Goal: Task Accomplishment & Management: Use online tool/utility

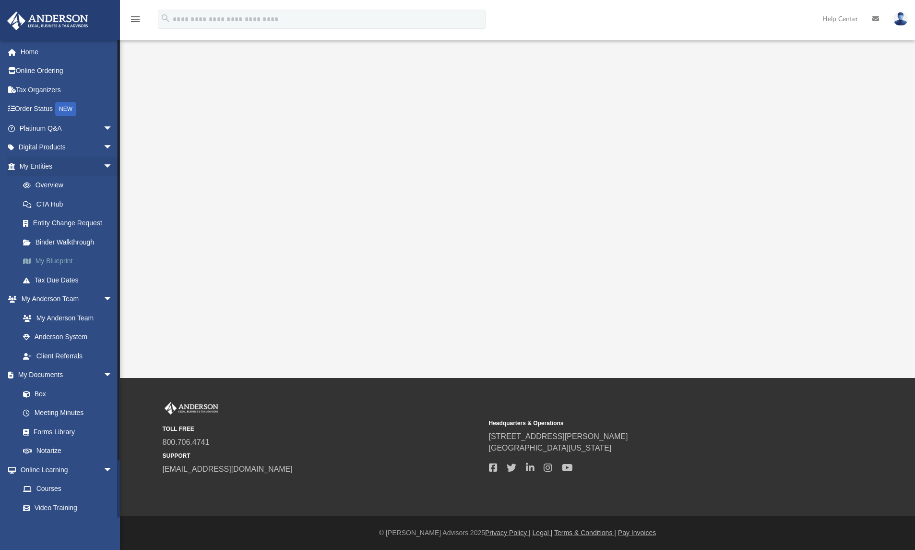
click at [52, 263] on link "My Blueprint" at bounding box center [70, 260] width 114 height 19
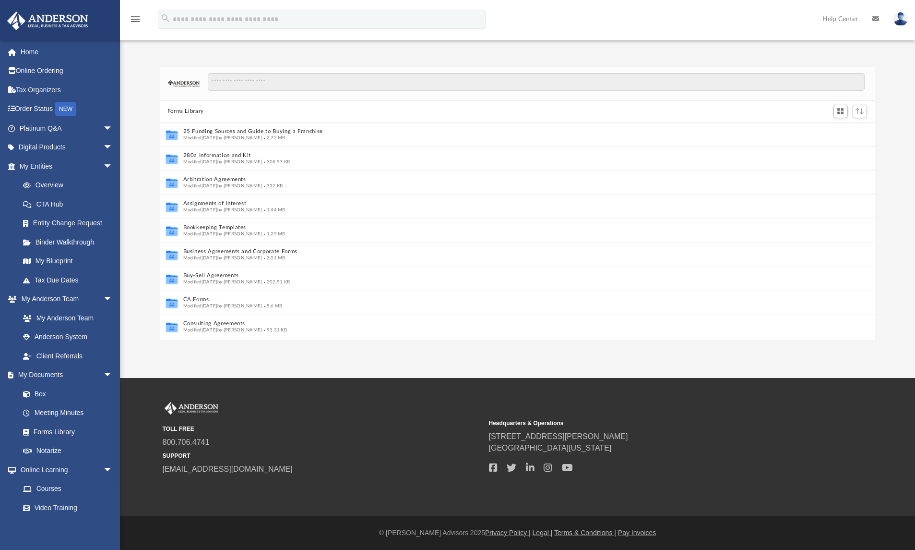
scroll to position [218, 716]
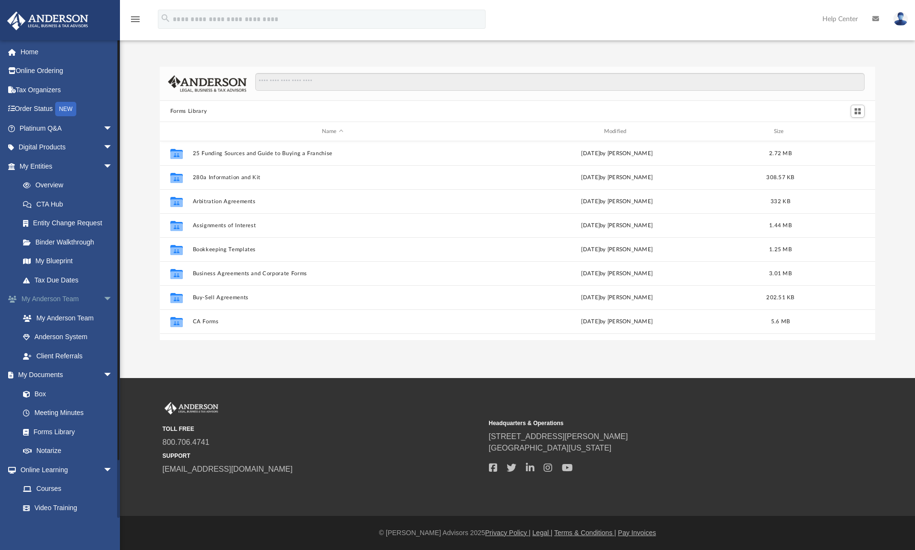
click at [71, 297] on link "My Anderson Team arrow_drop_down" at bounding box center [67, 298] width 120 height 19
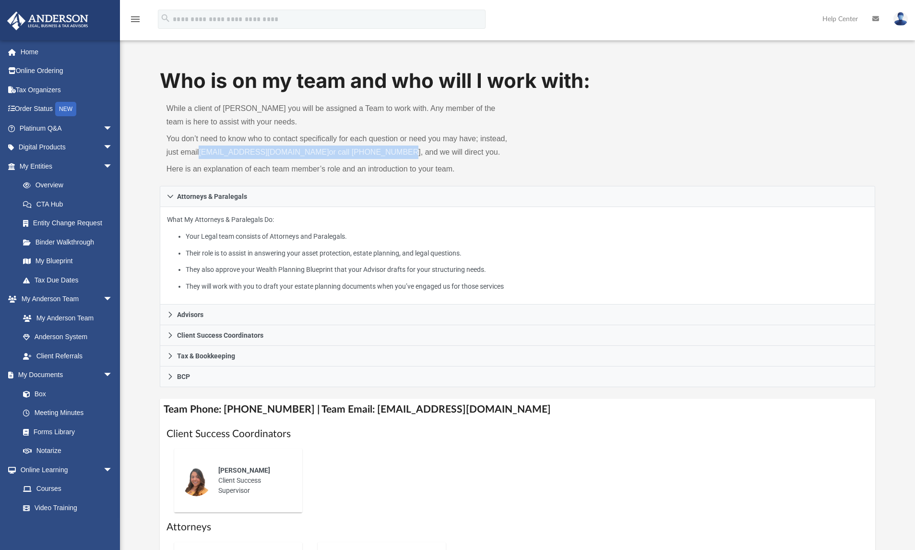
drag, startPoint x: 199, startPoint y: 151, endPoint x: 385, endPoint y: 149, distance: 186.2
click at [385, 149] on p "You don’t need to know who to contact specifically for each question or need yo…" at bounding box center [339, 145] width 345 height 27
copy p "myteam@andersonadvisors.com or call 725-201-7545"
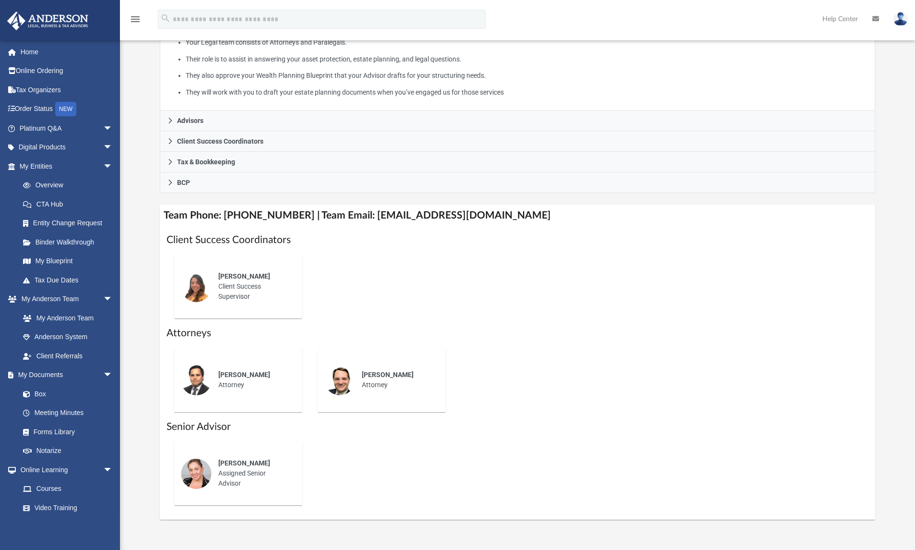
scroll to position [217, 0]
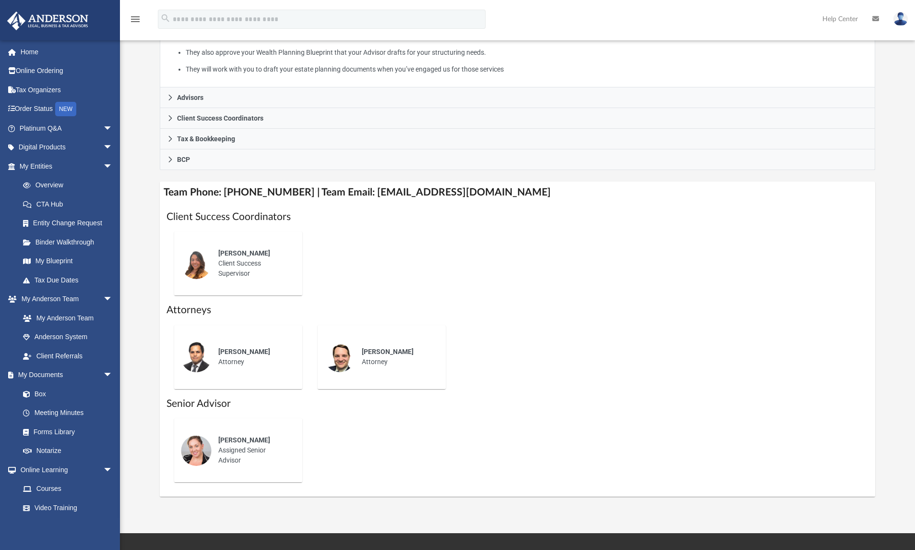
click at [467, 270] on div "Alex Gomez Client Success Supervisor" at bounding box center [518, 263] width 702 height 79
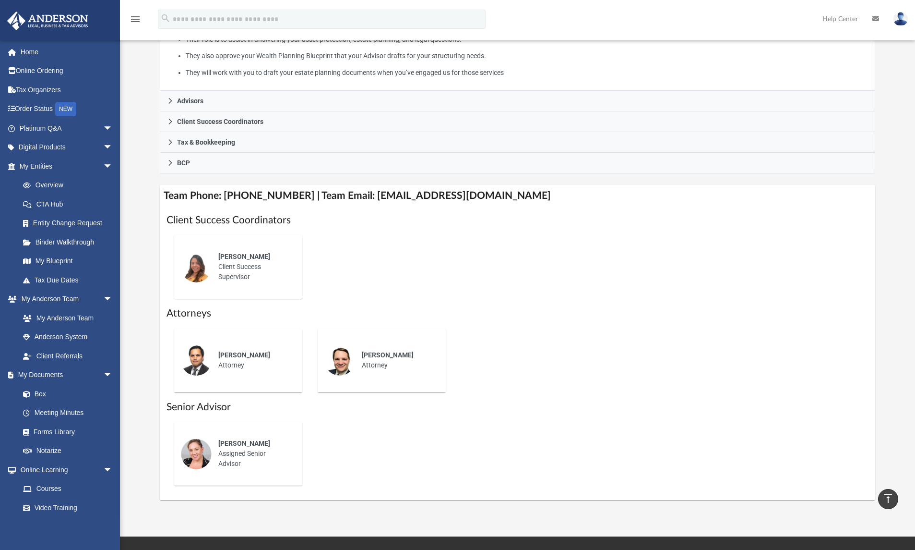
scroll to position [196, 0]
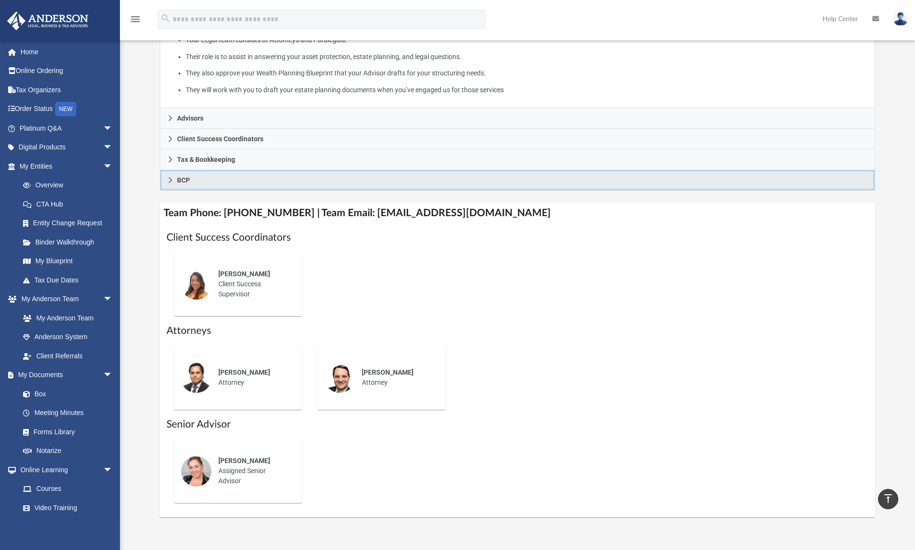
click at [170, 179] on icon at bounding box center [169, 180] width 3 height 6
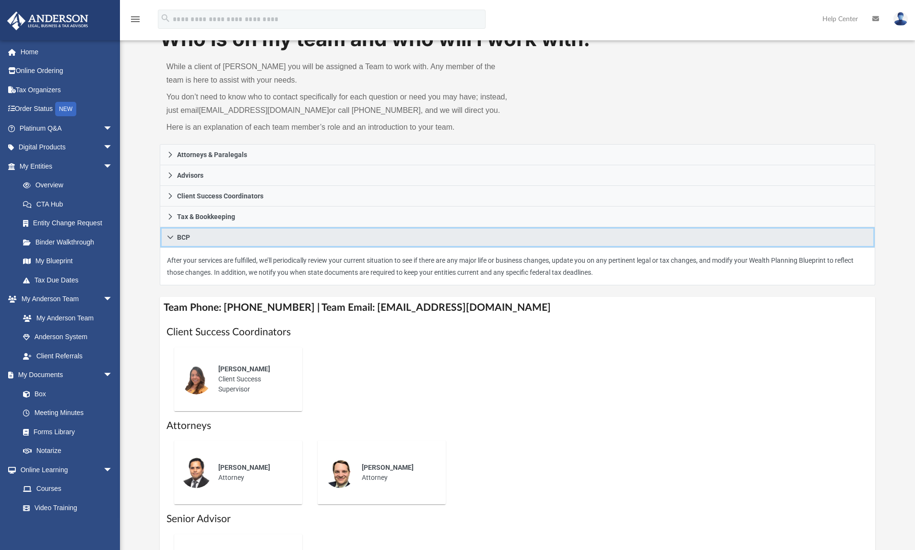
scroll to position [23, 0]
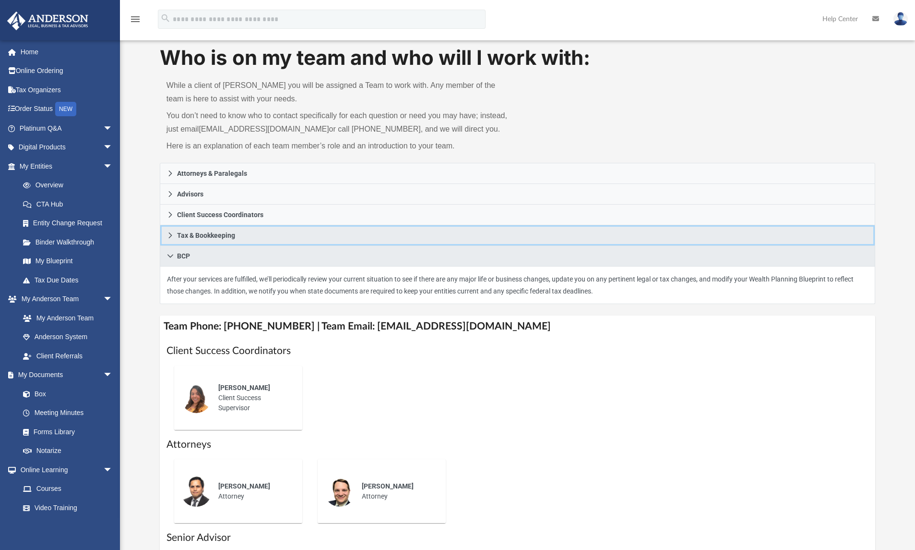
click at [171, 232] on icon at bounding box center [170, 235] width 7 height 7
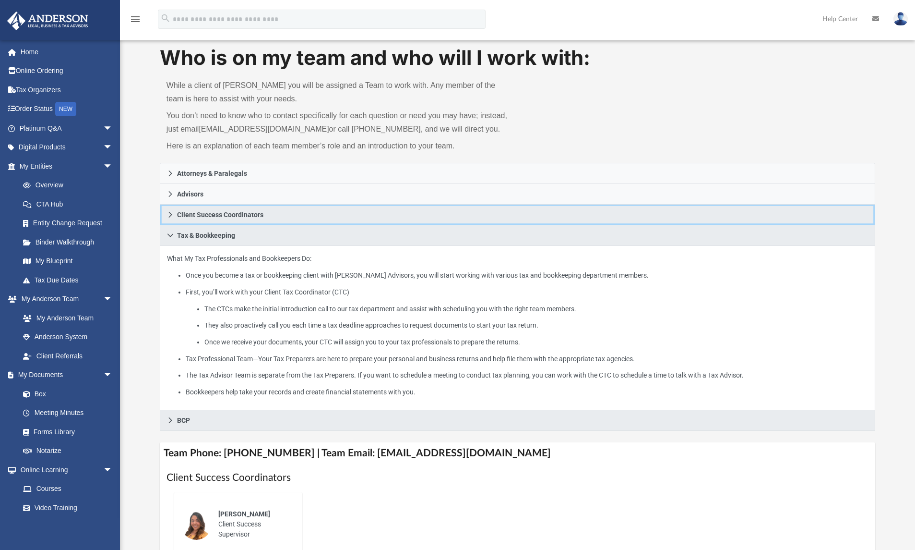
click at [169, 215] on icon at bounding box center [169, 215] width 3 height 6
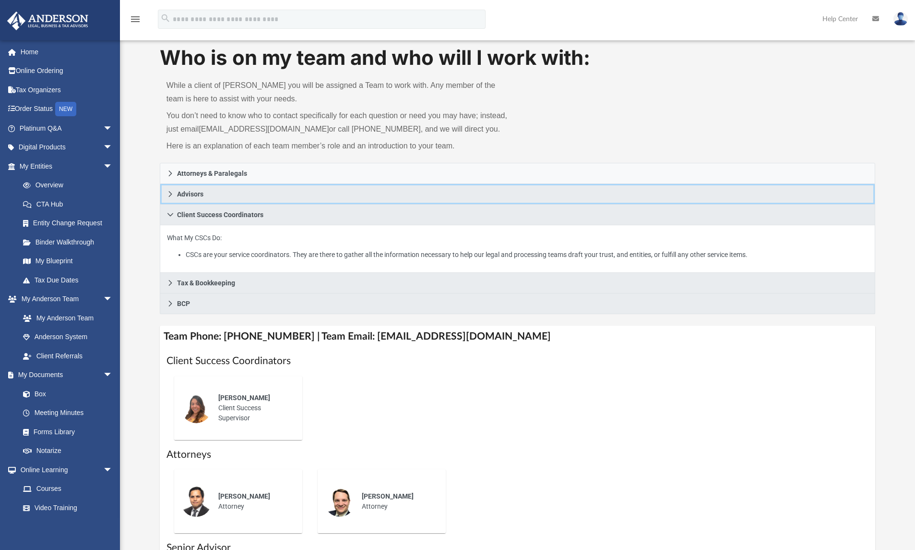
click at [167, 194] on icon at bounding box center [170, 194] width 7 height 7
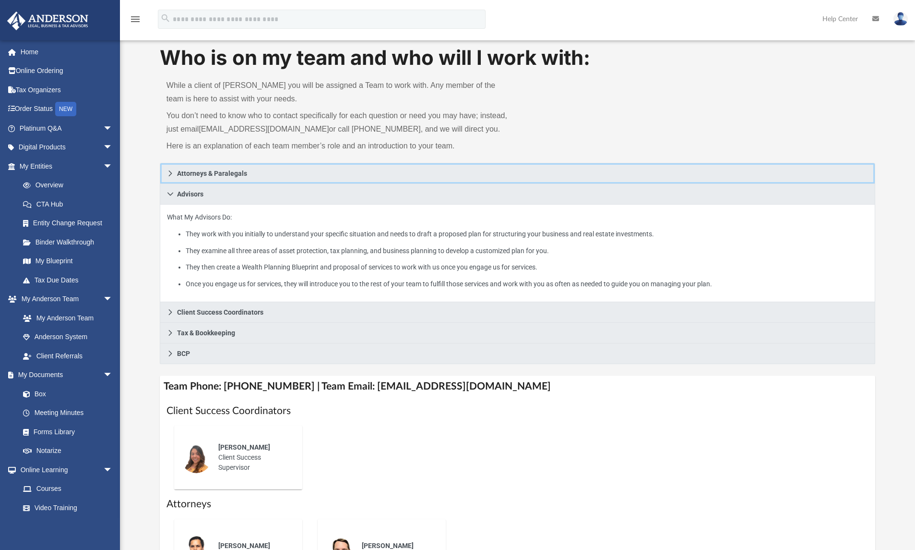
click at [167, 168] on link "Attorneys & Paralegals" at bounding box center [518, 173] width 716 height 21
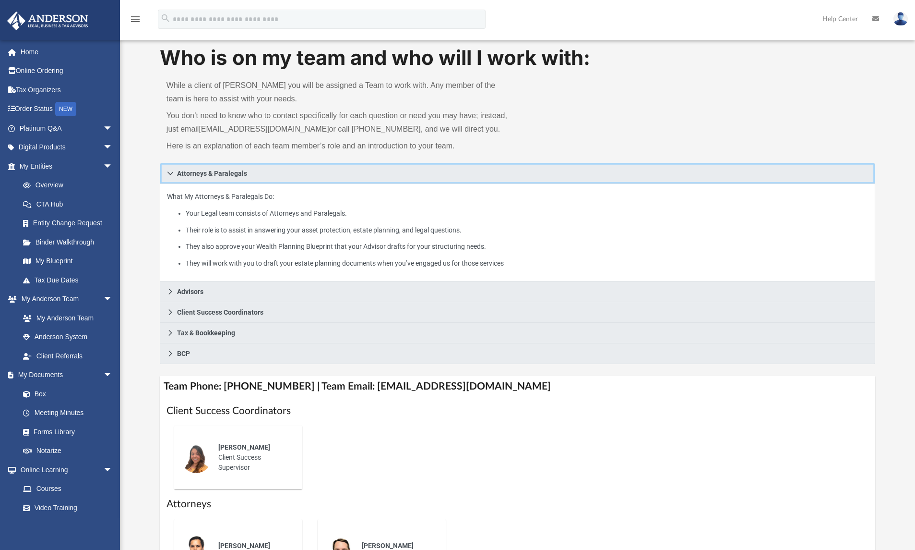
click at [167, 168] on link "Attorneys & Paralegals" at bounding box center [518, 173] width 716 height 21
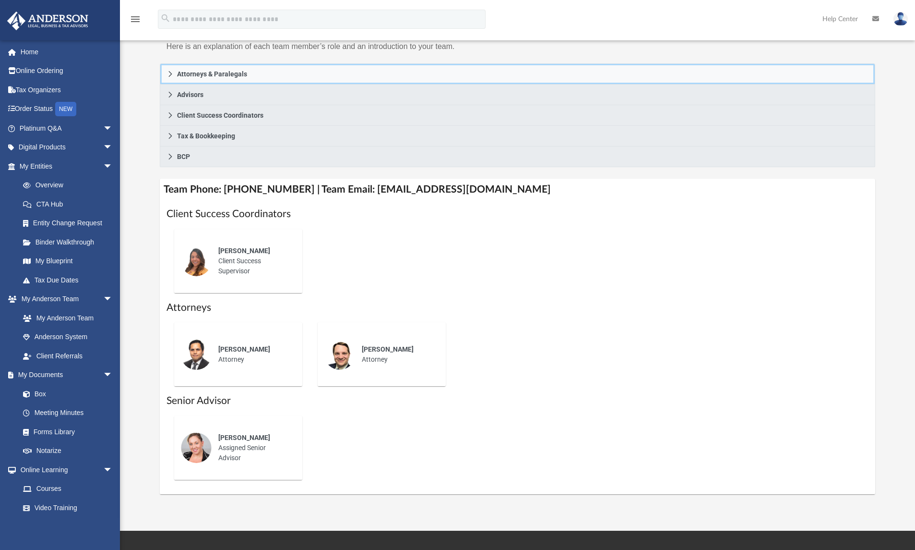
scroll to position [139, 0]
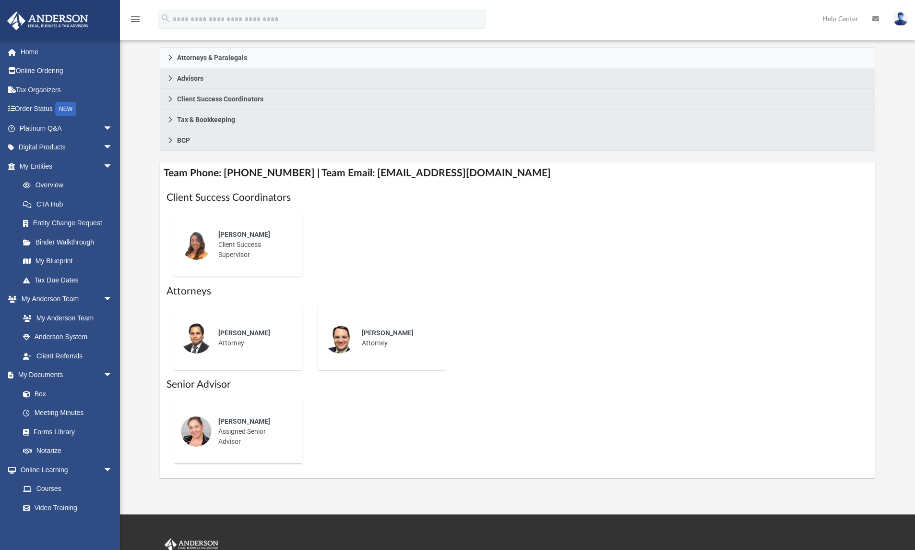
click at [333, 253] on div "Alex Gomez Client Success Supervisor" at bounding box center [518, 244] width 702 height 79
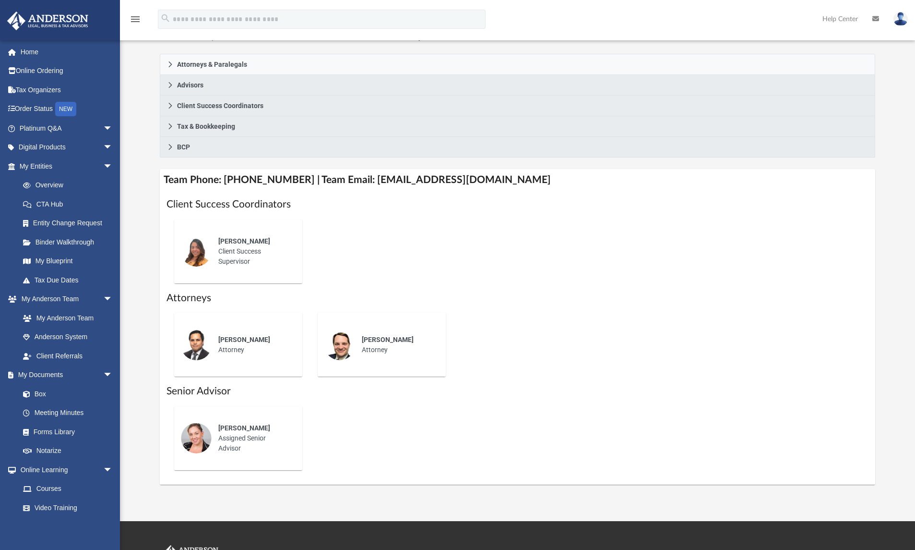
scroll to position [127, 0]
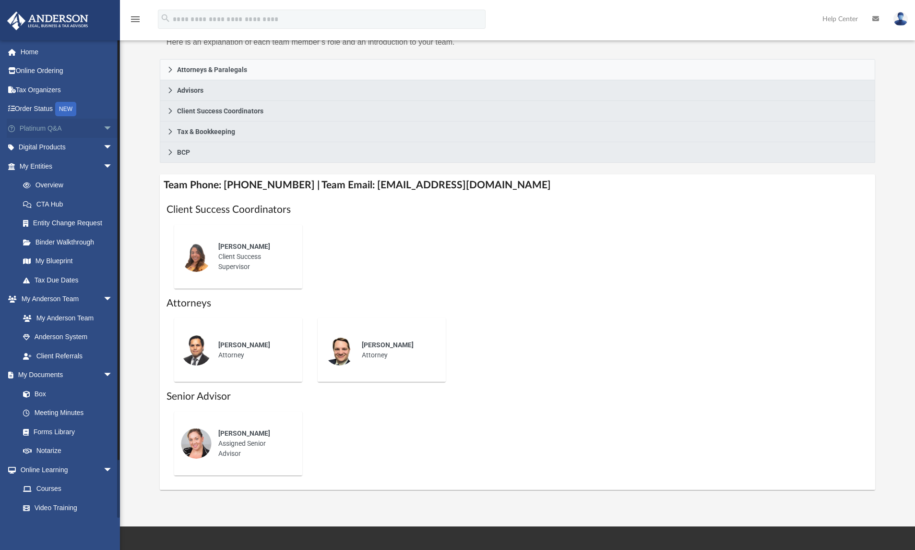
click at [51, 129] on link "Platinum Q&A arrow_drop_down" at bounding box center [67, 128] width 120 height 19
click at [103, 125] on span "arrow_drop_down" at bounding box center [112, 129] width 19 height 20
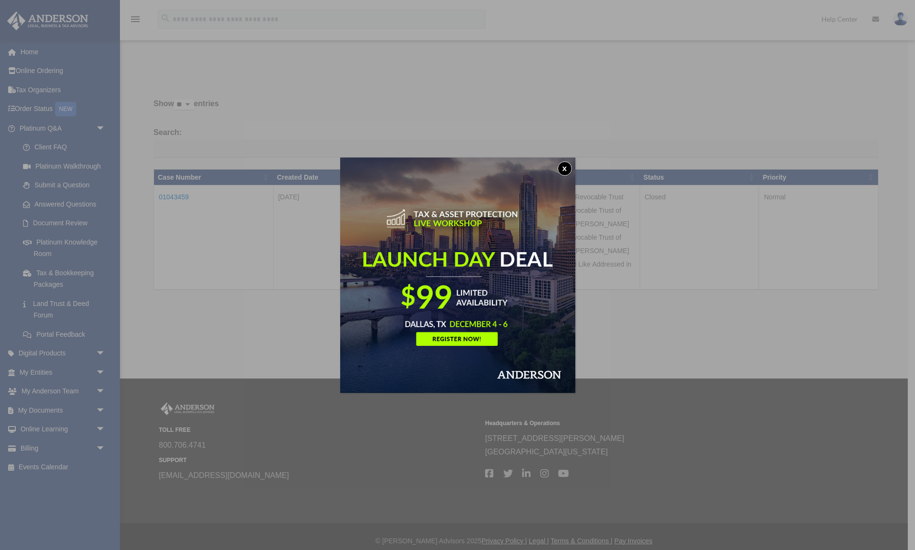
click at [569, 170] on button "x" at bounding box center [565, 168] width 14 height 14
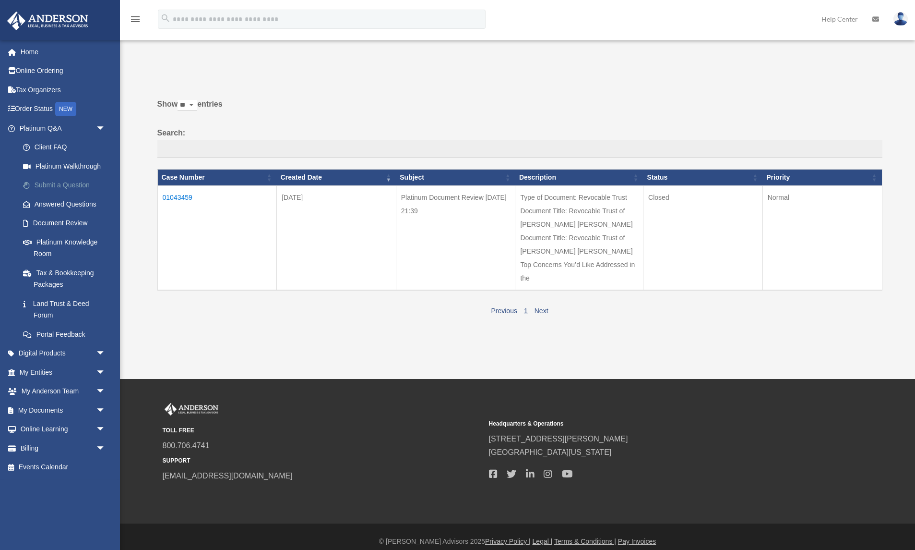
click at [72, 186] on link "Submit a Question" at bounding box center [66, 185] width 107 height 19
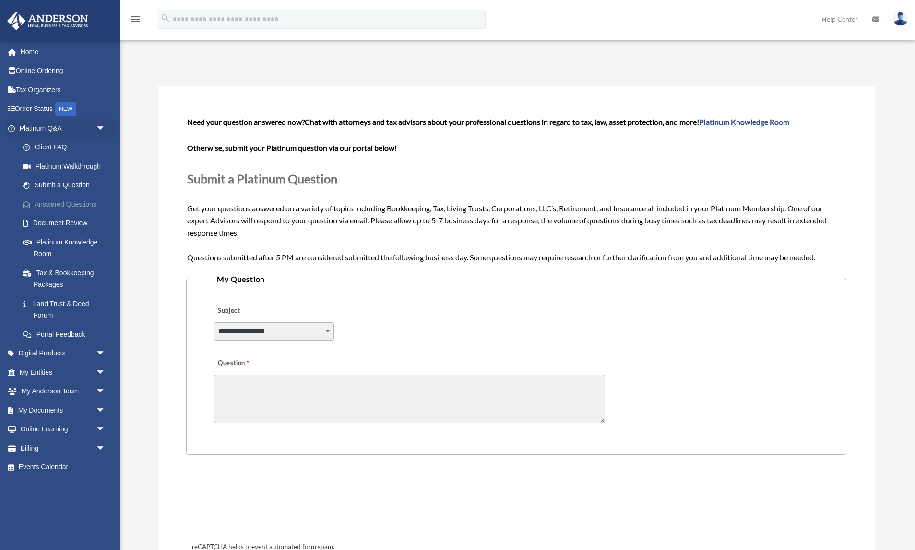
click at [85, 203] on link "Answered Questions" at bounding box center [66, 203] width 107 height 19
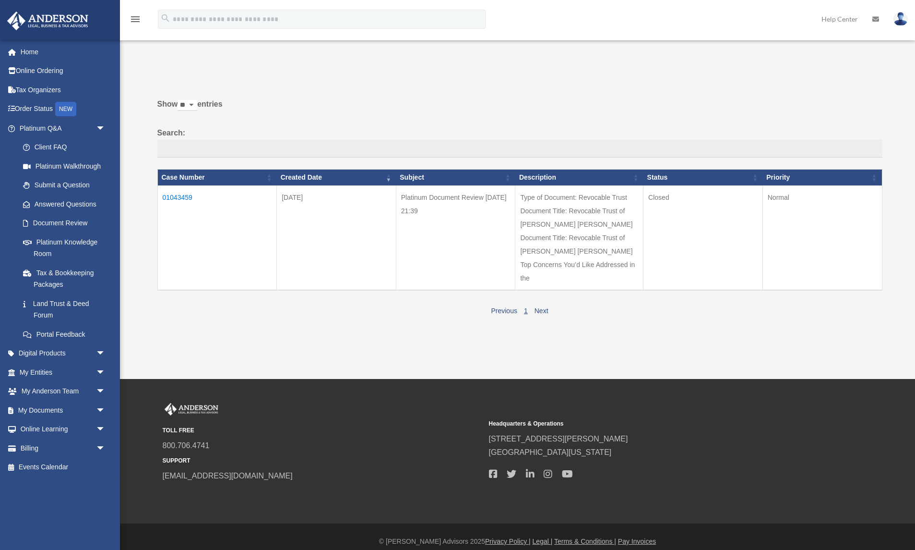
click at [181, 197] on td "01043459" at bounding box center [217, 238] width 120 height 105
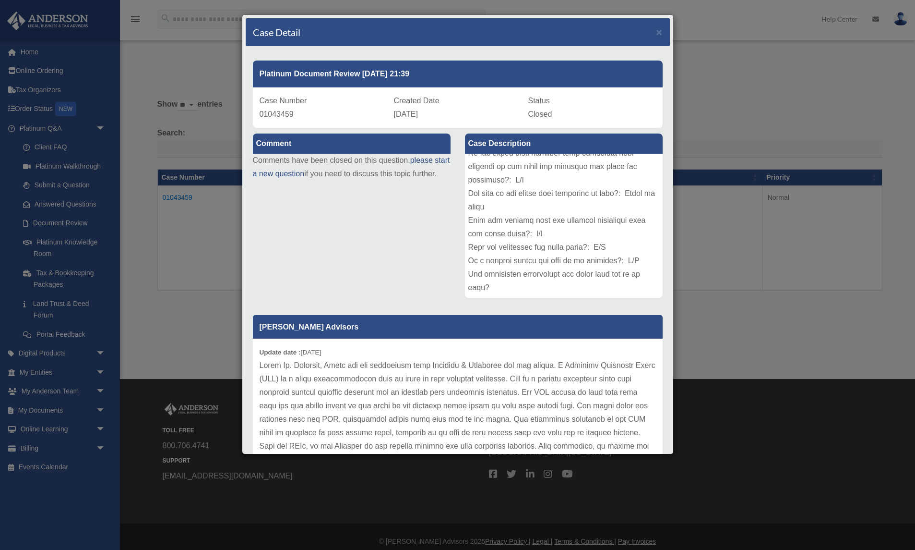
click at [213, 315] on div "Case Detail × Platinum Document Review 07/15/2025 21:39 Case Number 01043459 Cr…" at bounding box center [457, 275] width 915 height 550
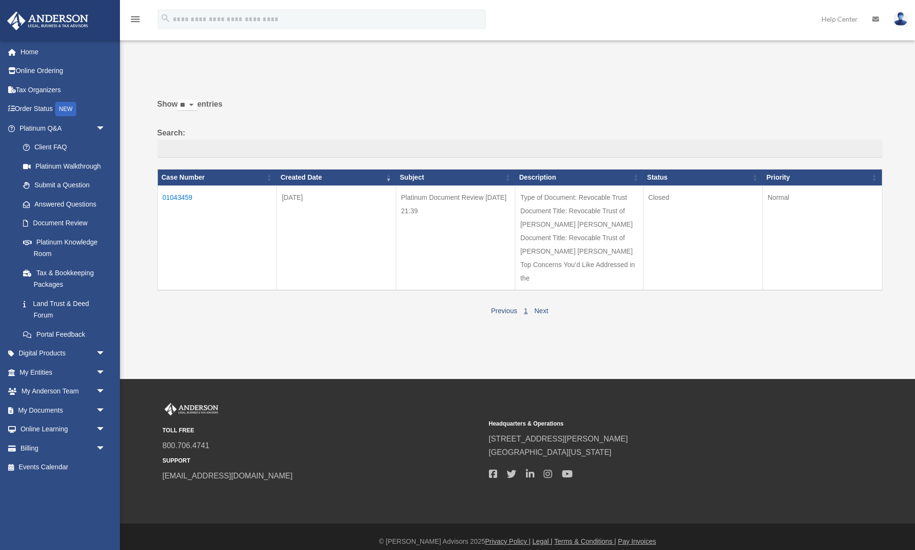
click at [190, 201] on td "01043459" at bounding box center [217, 238] width 120 height 105
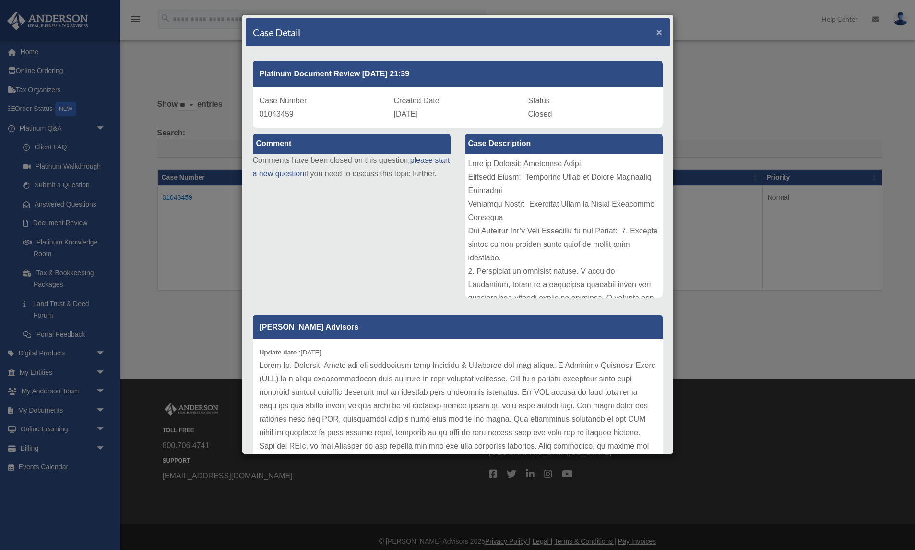
click at [662, 32] on span "×" at bounding box center [660, 31] width 6 height 11
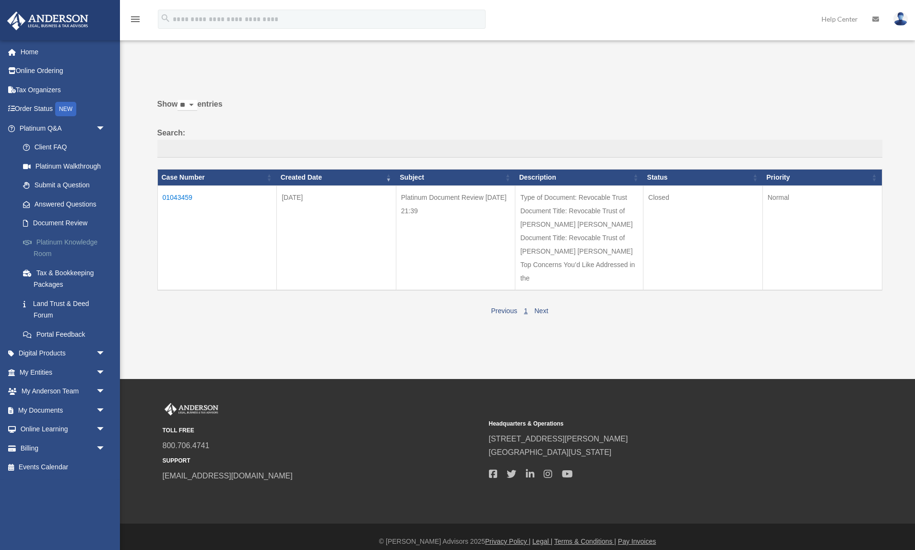
click at [78, 240] on link "Platinum Knowledge Room" at bounding box center [66, 247] width 107 height 31
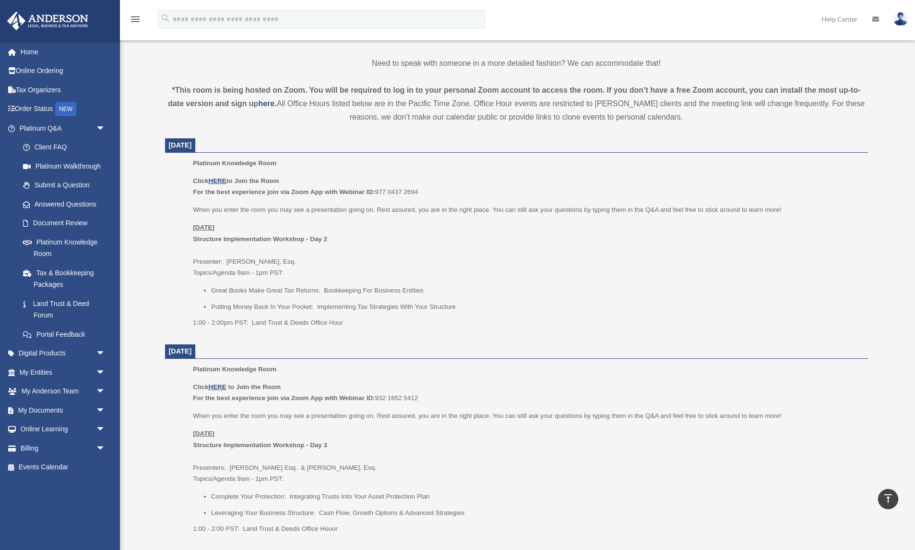
scroll to position [290, 0]
click at [42, 406] on link "My Documents arrow_drop_down" at bounding box center [63, 409] width 113 height 19
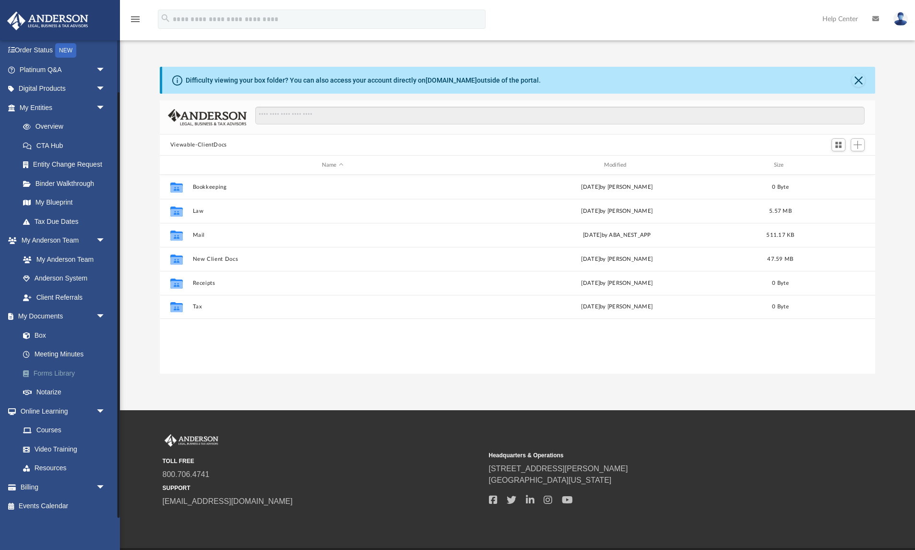
scroll to position [218, 716]
click at [66, 371] on link "Forms Library" at bounding box center [66, 372] width 107 height 19
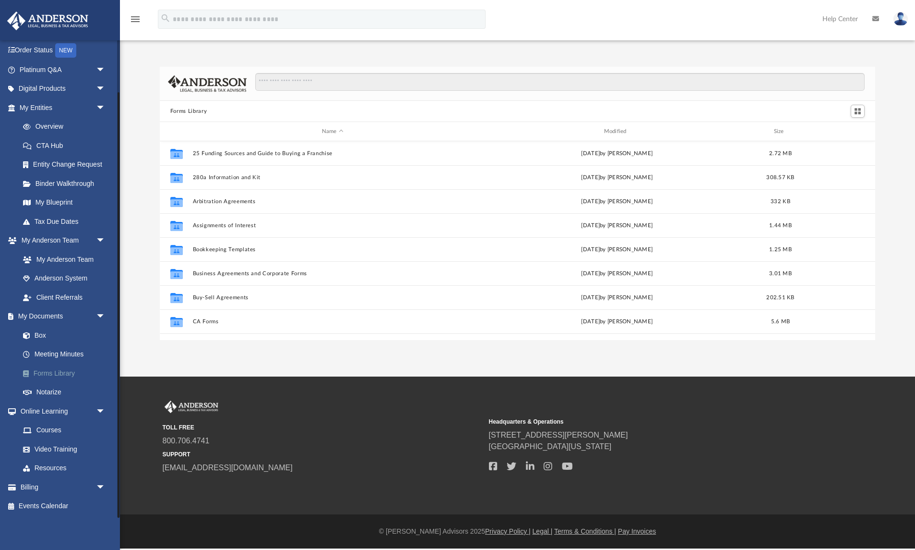
scroll to position [218, 716]
click at [60, 355] on link "Meeting Minutes" at bounding box center [66, 354] width 107 height 19
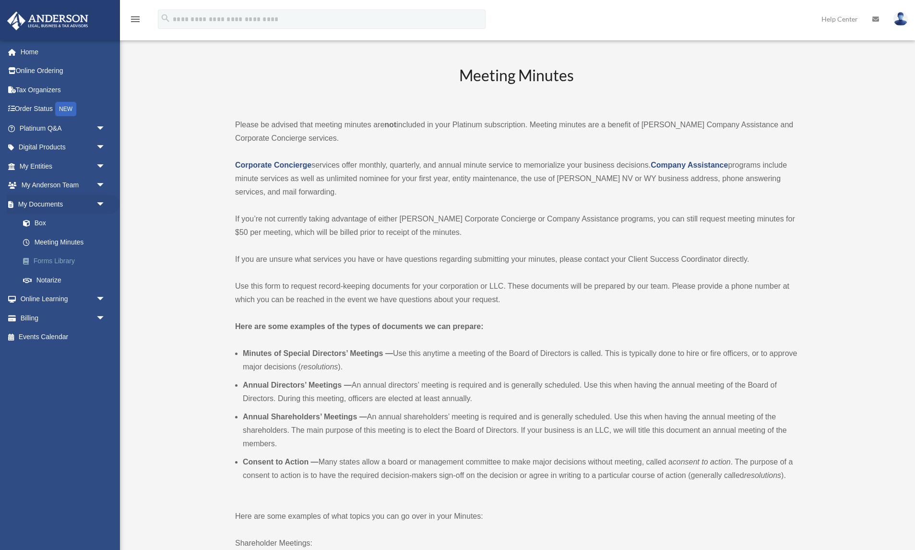
click at [67, 263] on link "Forms Library" at bounding box center [66, 260] width 107 height 19
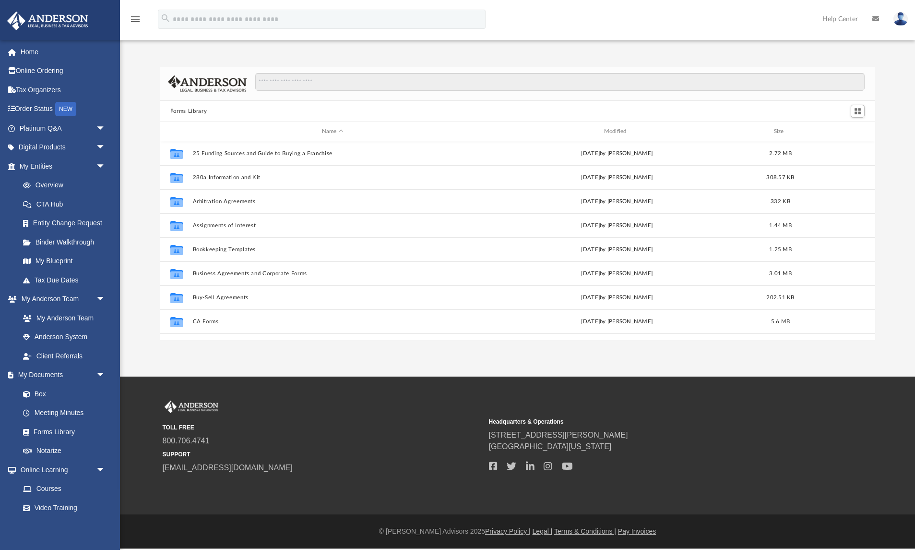
click at [144, 264] on div "Forms Library Name Modified Size Collaborated Folder 25 Funding Sources and Gui…" at bounding box center [517, 203] width 795 height 273
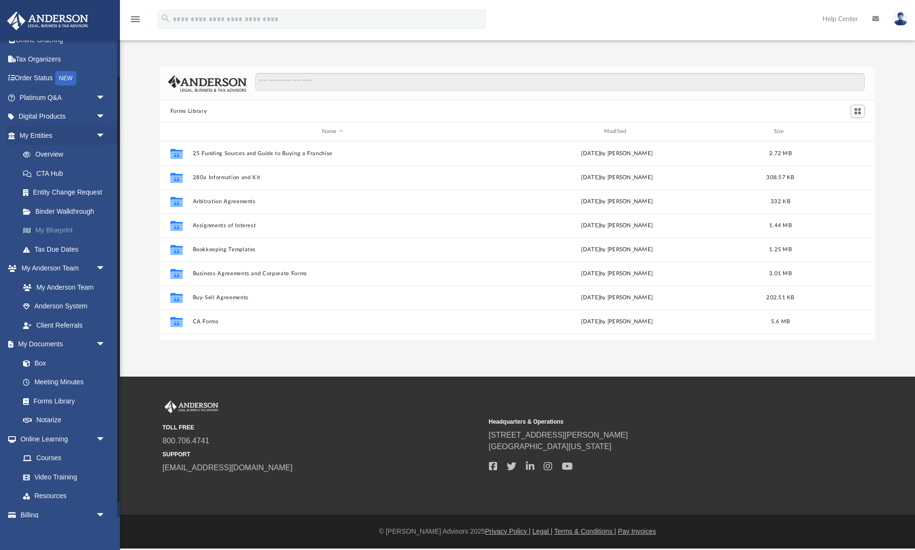
scroll to position [16, 0]
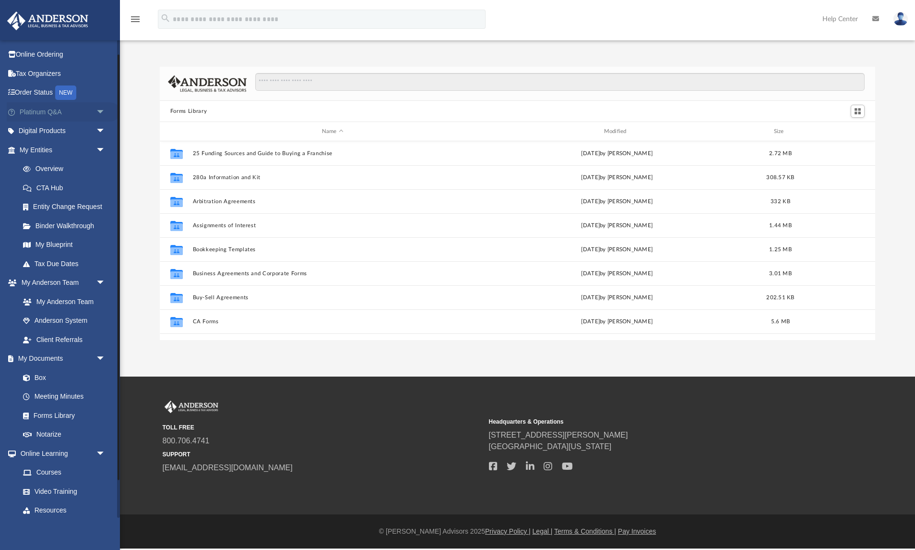
click at [49, 115] on link "Platinum Q&A arrow_drop_down" at bounding box center [63, 111] width 113 height 19
click at [102, 110] on span "arrow_drop_down" at bounding box center [105, 112] width 19 height 20
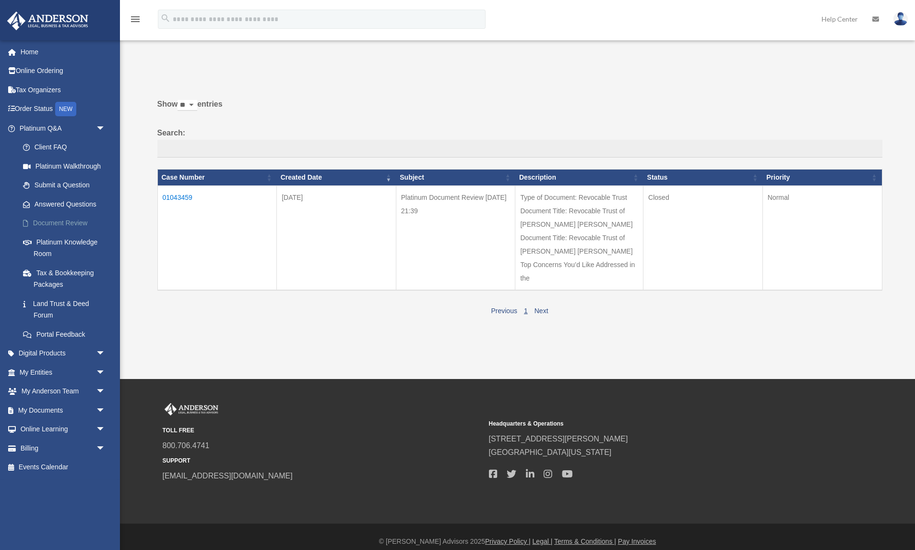
click at [67, 226] on link "Document Review" at bounding box center [66, 223] width 107 height 19
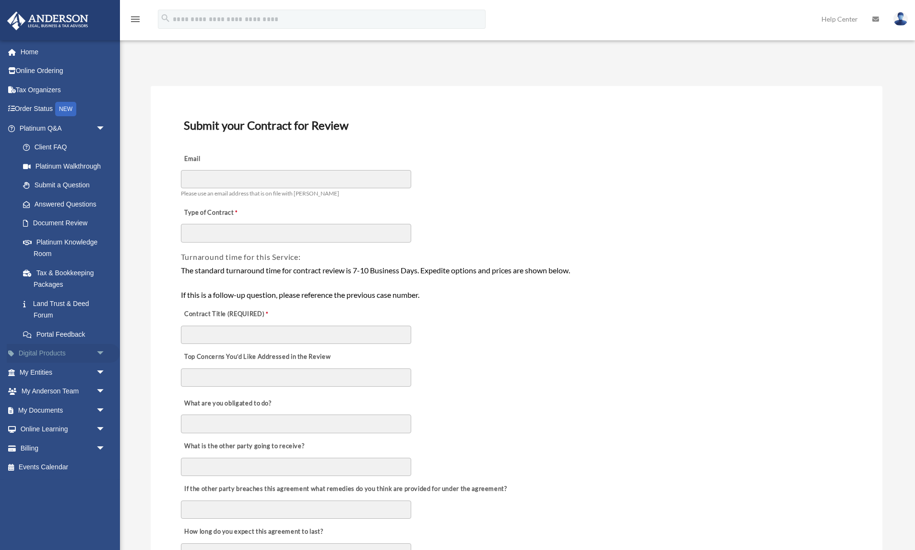
click at [50, 350] on link "Digital Products arrow_drop_down" at bounding box center [63, 353] width 113 height 19
click at [103, 353] on span "arrow_drop_down" at bounding box center [105, 354] width 19 height 20
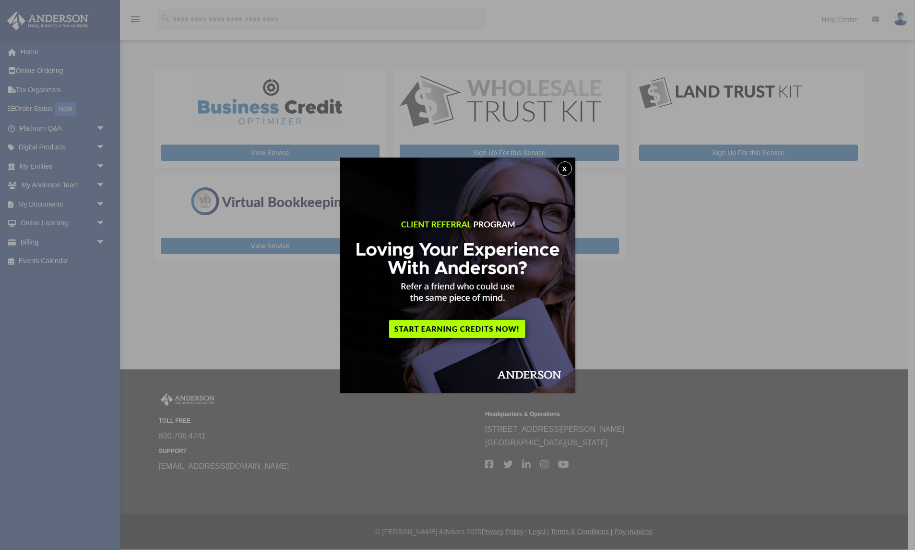
click at [564, 172] on button "x" at bounding box center [565, 168] width 14 height 14
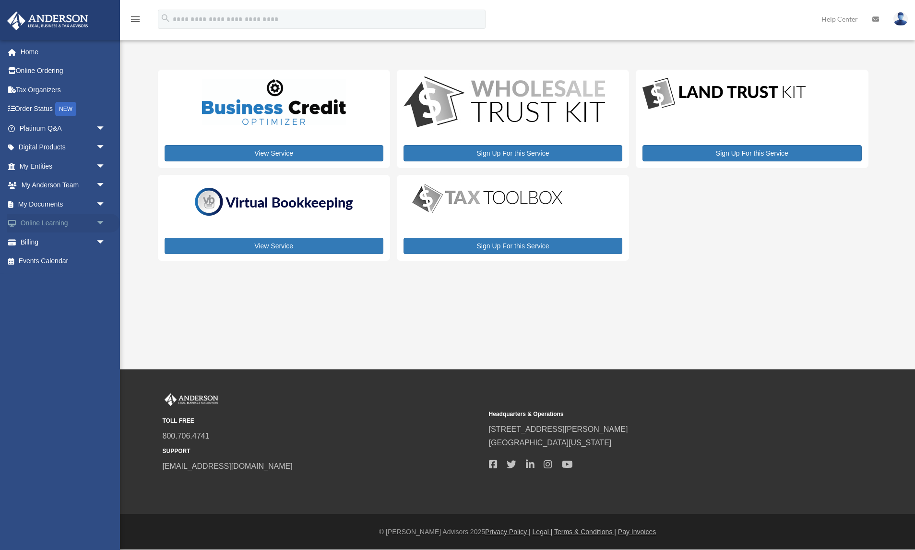
click at [51, 221] on link "Online Learning arrow_drop_down" at bounding box center [63, 223] width 113 height 19
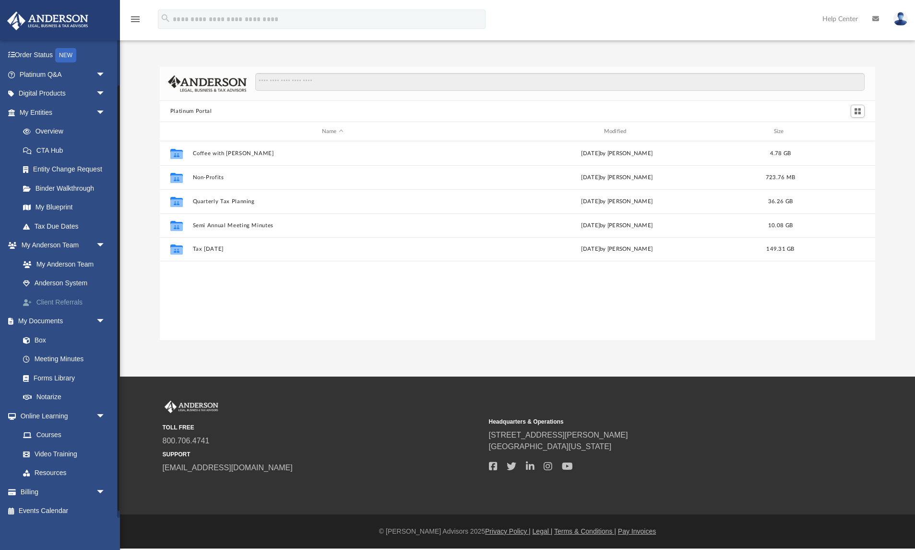
scroll to position [58, 0]
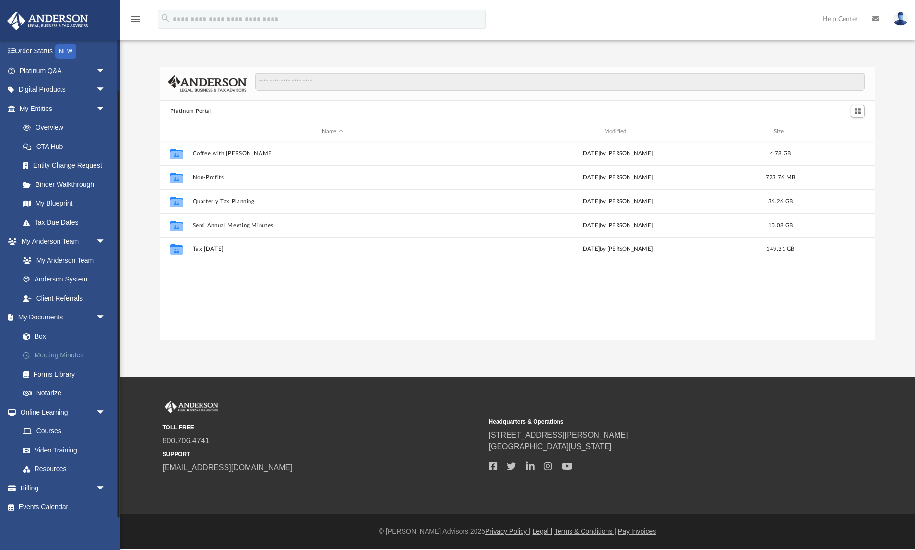
click at [76, 355] on link "Meeting Minutes" at bounding box center [66, 355] width 107 height 19
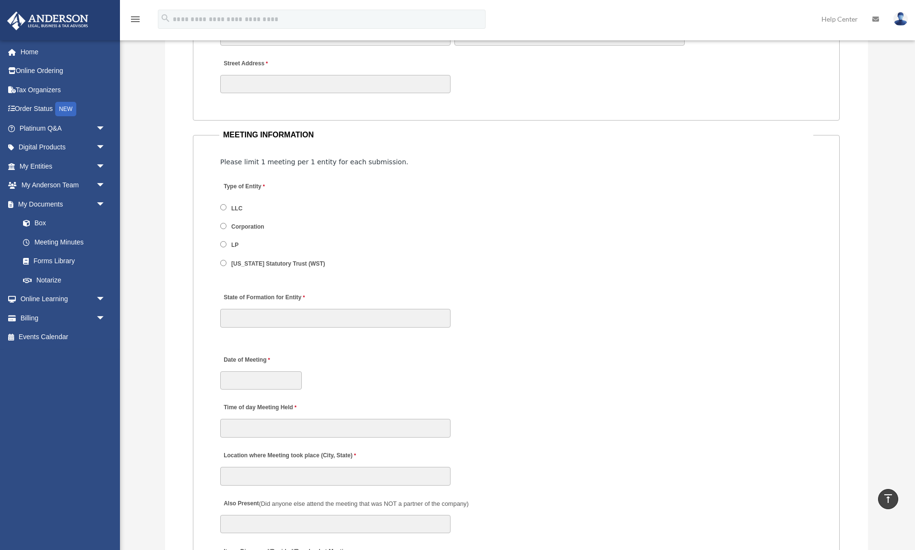
scroll to position [1107, 0]
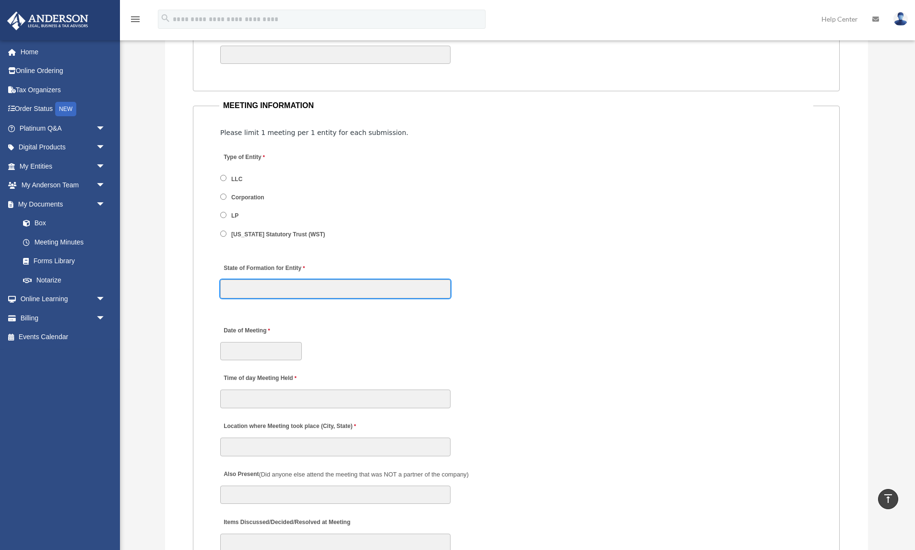
click at [262, 282] on input "State of Formation for Entity" at bounding box center [335, 288] width 230 height 18
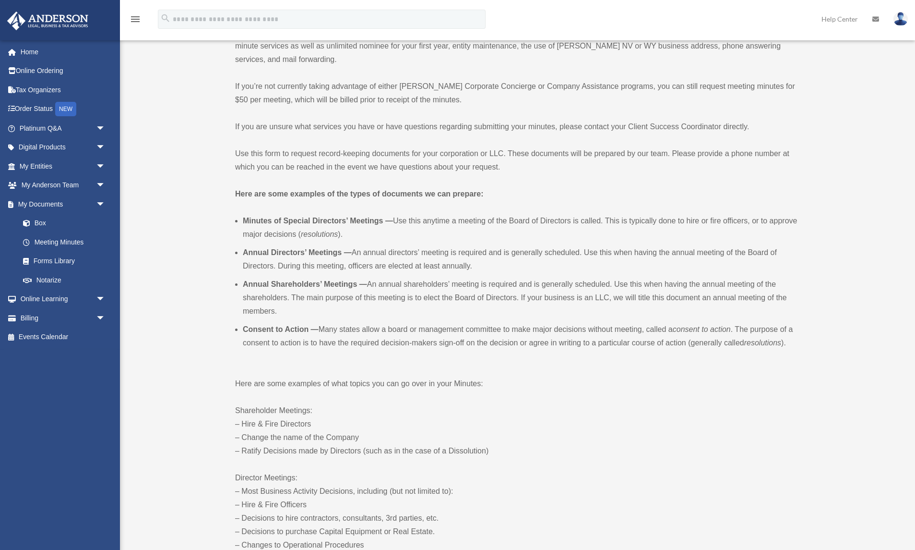
scroll to position [138, 0]
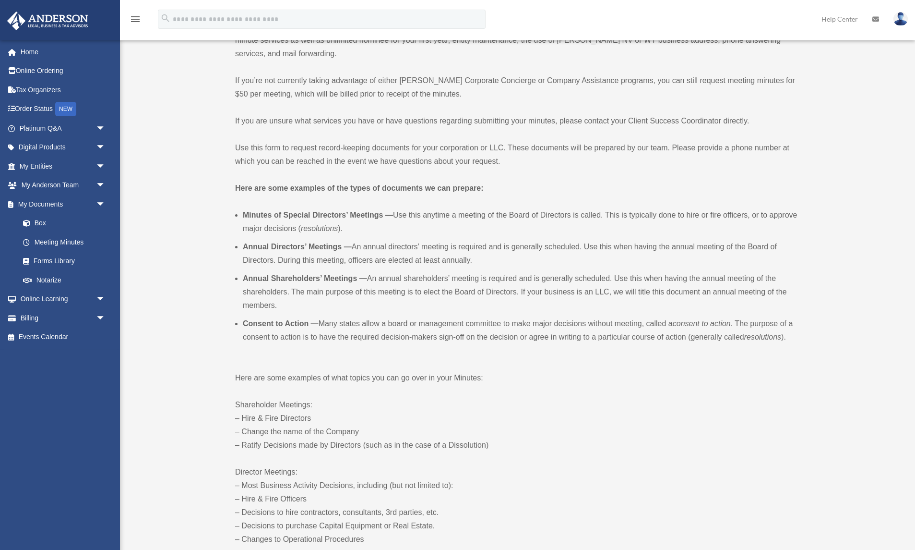
drag, startPoint x: 235, startPoint y: 188, endPoint x: 378, endPoint y: 300, distance: 182.1
click at [378, 300] on li "Annual Shareholders’ Meetings — An annual shareholders’ meeting is required and…" at bounding box center [520, 292] width 555 height 40
drag, startPoint x: 243, startPoint y: 247, endPoint x: 506, endPoint y: 265, distance: 263.6
click at [506, 265] on li "Annual Directors’ Meetings — An annual directors’ meeting is required and is ge…" at bounding box center [520, 253] width 555 height 27
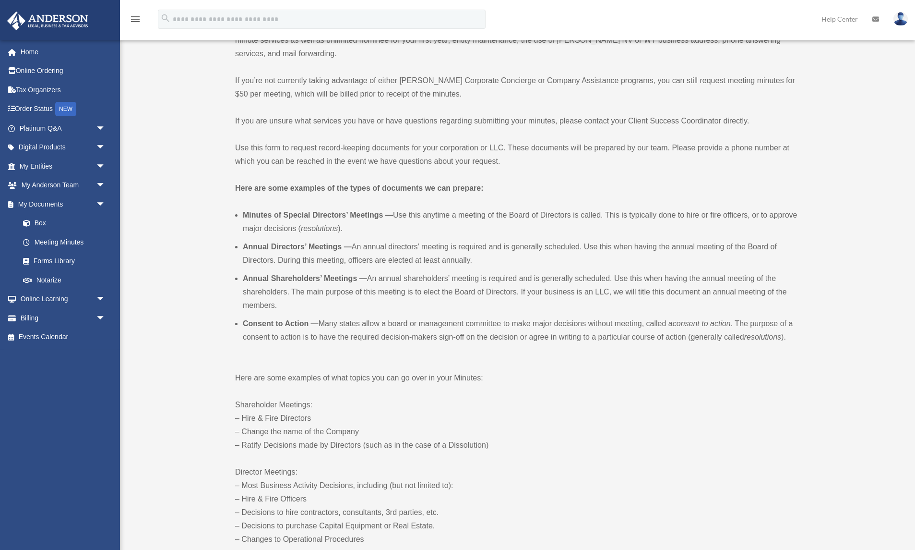
click at [506, 265] on li "Annual Directors’ Meetings — An annual directors’ meeting is required and is ge…" at bounding box center [520, 253] width 555 height 27
drag, startPoint x: 492, startPoint y: 261, endPoint x: 233, endPoint y: 247, distance: 259.0
click at [486, 268] on ul "Minutes of Special Directors’ Meetings — Use this anytime a meeting of the Boar…" at bounding box center [516, 283] width 562 height 151
drag, startPoint x: 502, startPoint y: 263, endPoint x: 222, endPoint y: 246, distance: 281.2
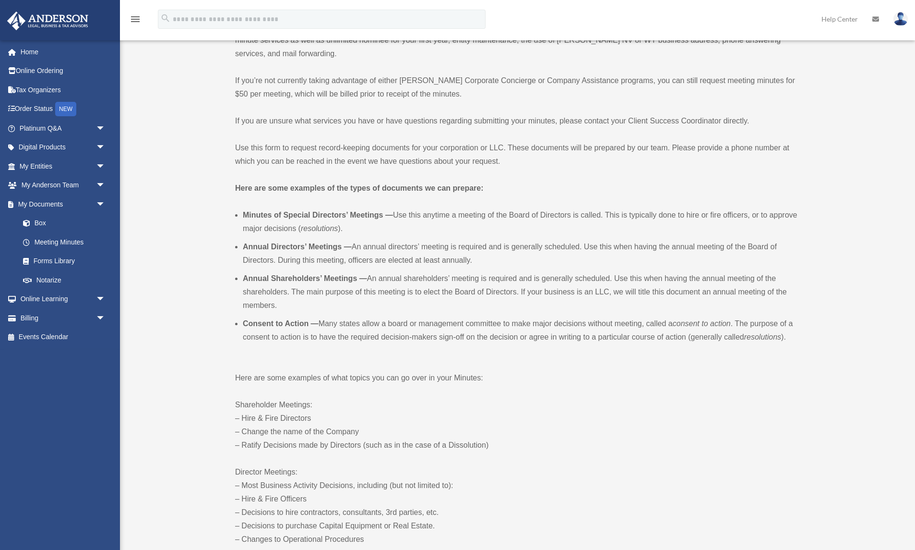
click at [491, 256] on li "Annual Directors’ Meetings — An annual directors’ meeting is required and is ge…" at bounding box center [520, 253] width 555 height 27
drag, startPoint x: 487, startPoint y: 261, endPoint x: 241, endPoint y: 246, distance: 246.7
click at [241, 246] on ul "Minutes of Special Directors’ Meetings — Use this anytime a meeting of the Boar…" at bounding box center [516, 283] width 562 height 151
click at [486, 263] on li "Annual Directors’ Meetings — An annual directors’ meeting is required and is ge…" at bounding box center [520, 253] width 555 height 27
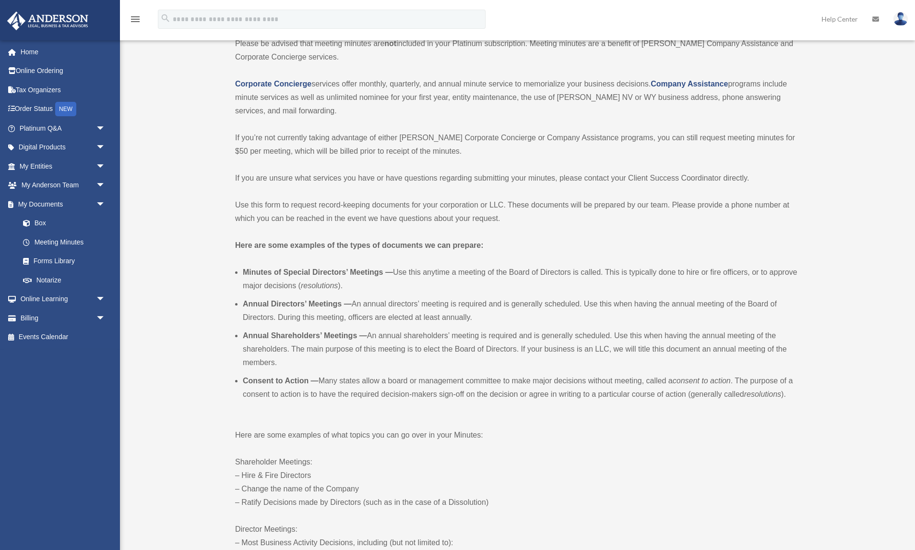
scroll to position [0, 0]
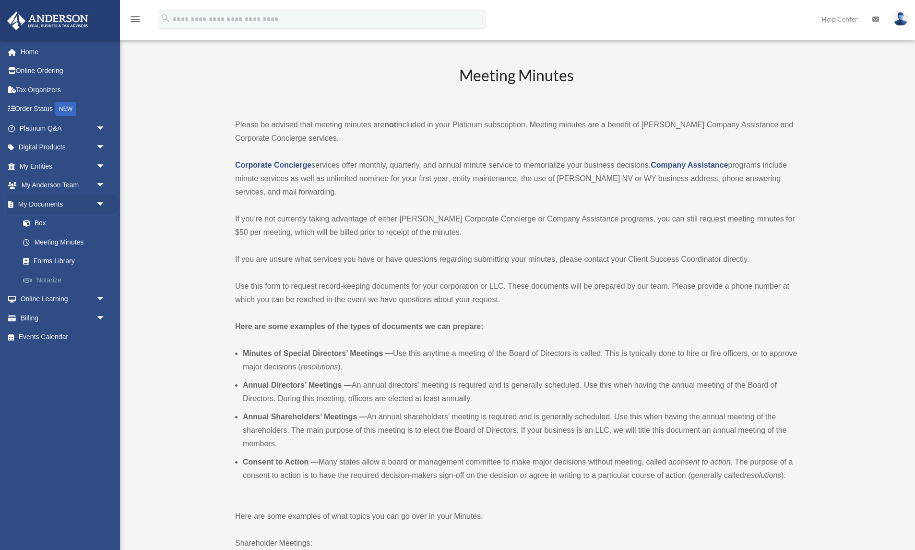
click at [57, 281] on link "Notarize" at bounding box center [66, 279] width 107 height 19
